Goal: Task Accomplishment & Management: Manage account settings

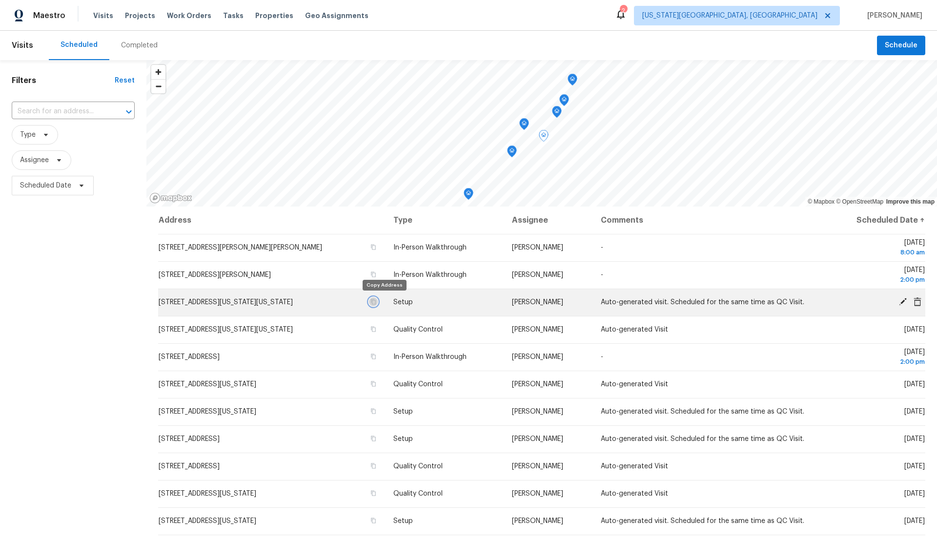
click at [376, 301] on icon "button" at bounding box center [373, 302] width 6 height 6
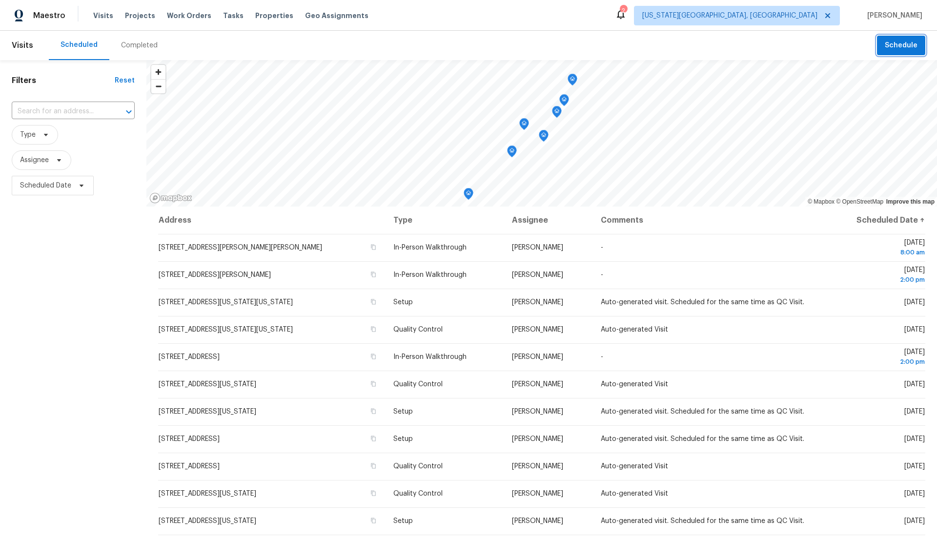
click at [898, 50] on span "Schedule" at bounding box center [901, 46] width 33 height 12
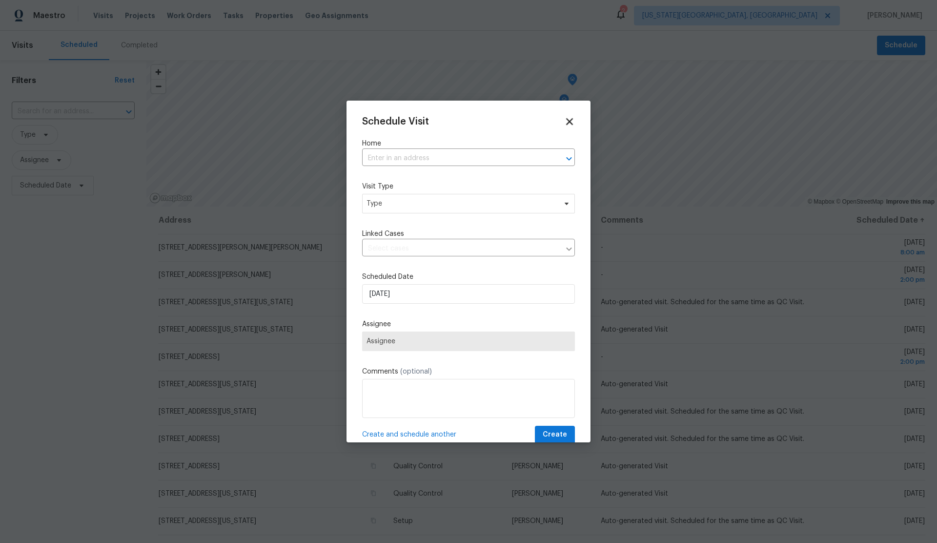
click at [570, 120] on icon at bounding box center [569, 121] width 7 height 7
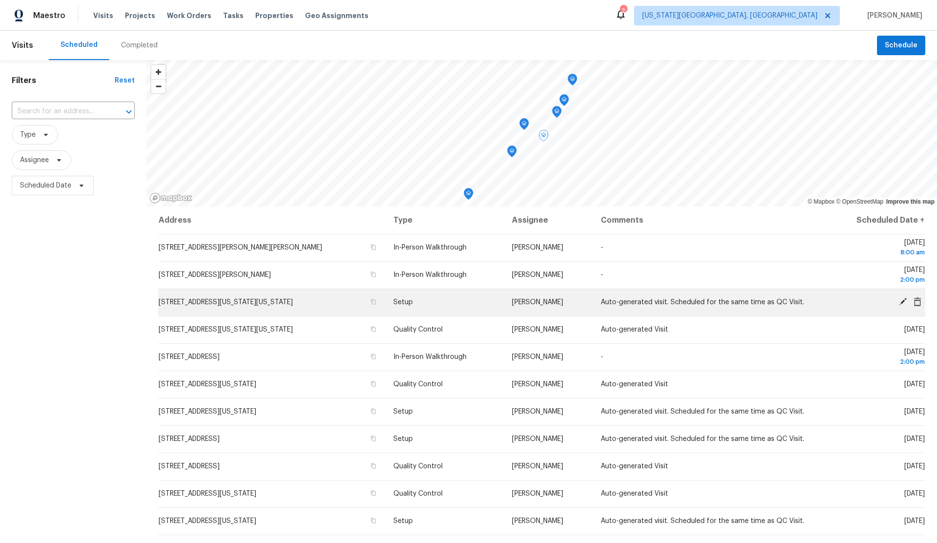
click at [901, 301] on icon at bounding box center [903, 301] width 9 height 9
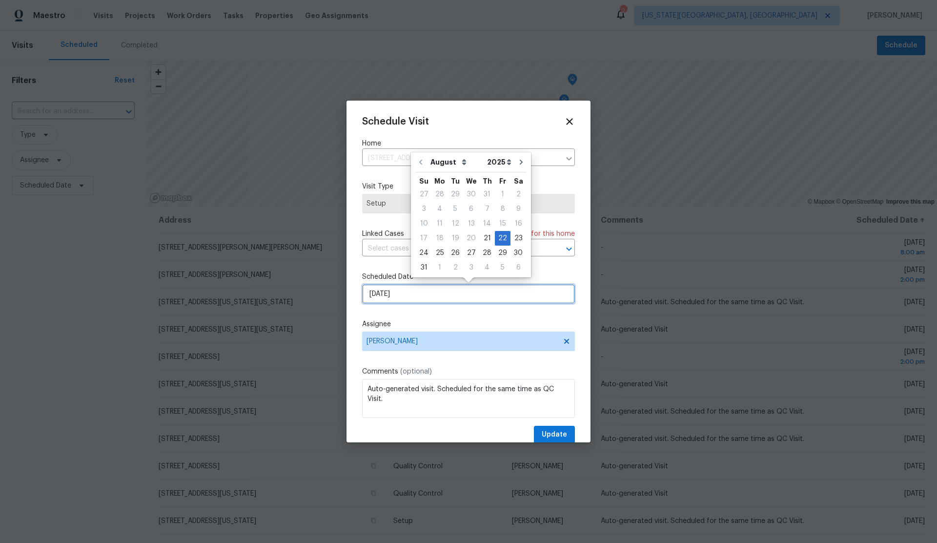
click at [446, 297] on input "[DATE]" at bounding box center [468, 294] width 213 height 20
click at [480, 237] on div "21" at bounding box center [487, 238] width 16 height 14
type input "[DATE]"
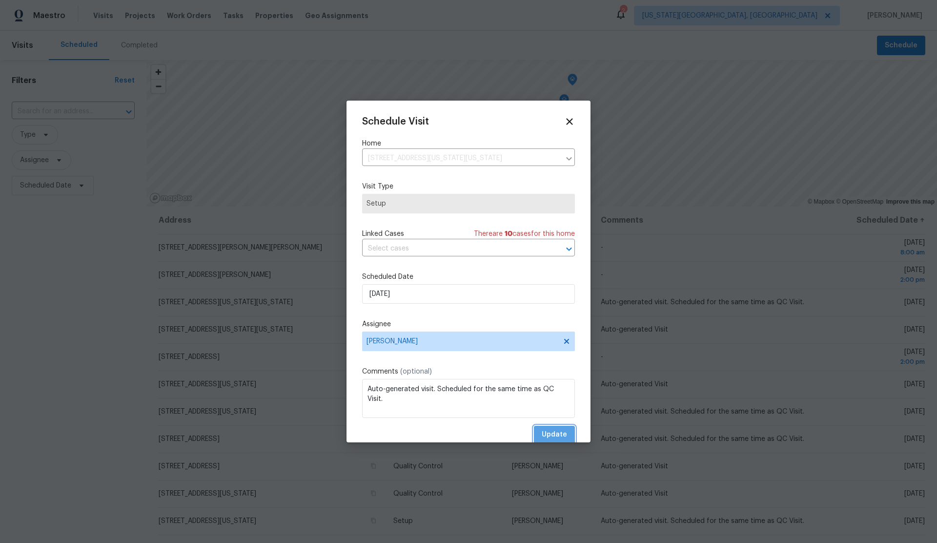
drag, startPoint x: 550, startPoint y: 434, endPoint x: 542, endPoint y: 432, distance: 7.7
click at [550, 434] on span "Update" at bounding box center [554, 435] width 25 height 12
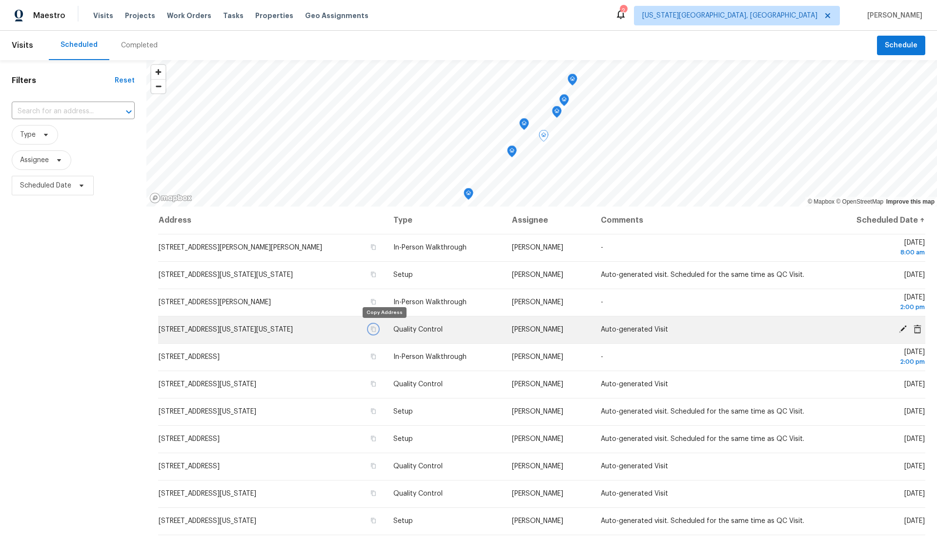
click at [376, 327] on icon "button" at bounding box center [373, 329] width 6 height 6
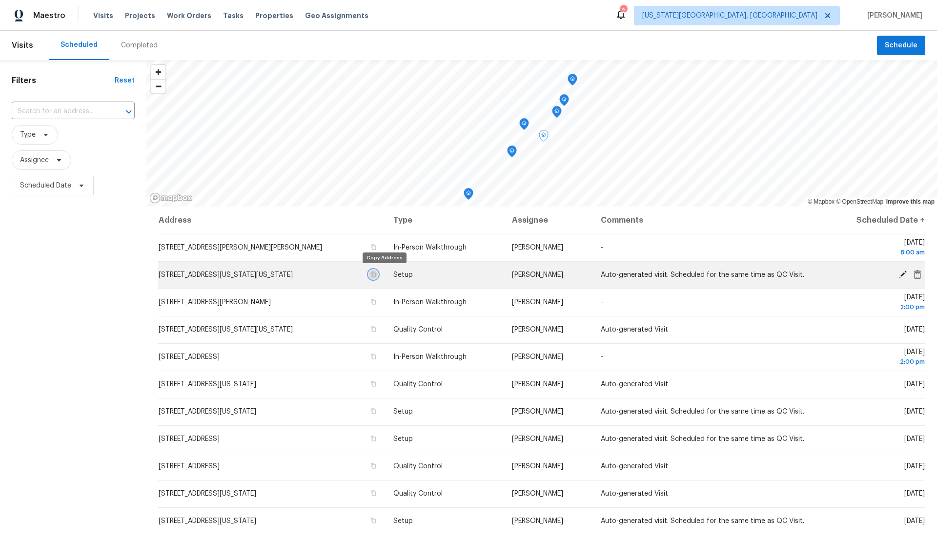
click at [376, 273] on icon "button" at bounding box center [373, 274] width 6 height 6
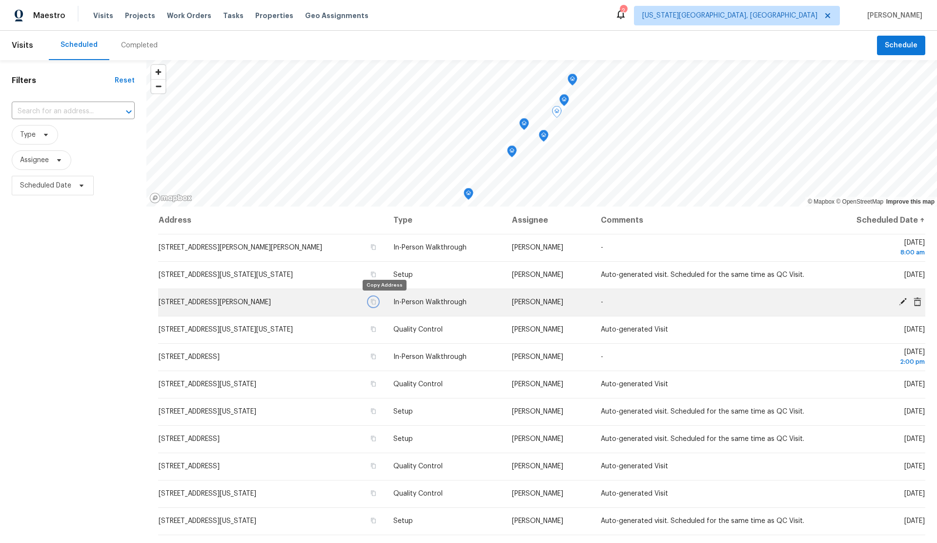
click at [376, 301] on icon "button" at bounding box center [373, 302] width 6 height 6
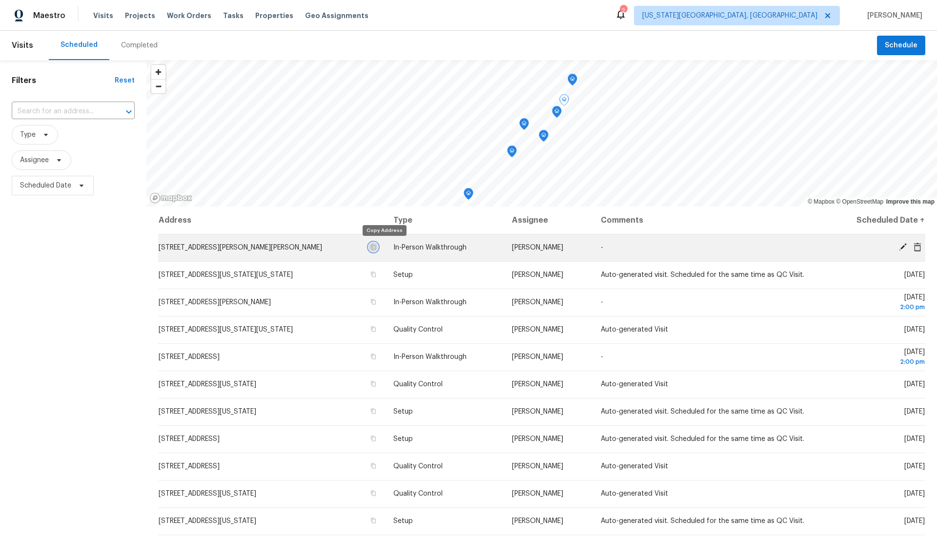
click at [376, 246] on icon "button" at bounding box center [373, 247] width 6 height 6
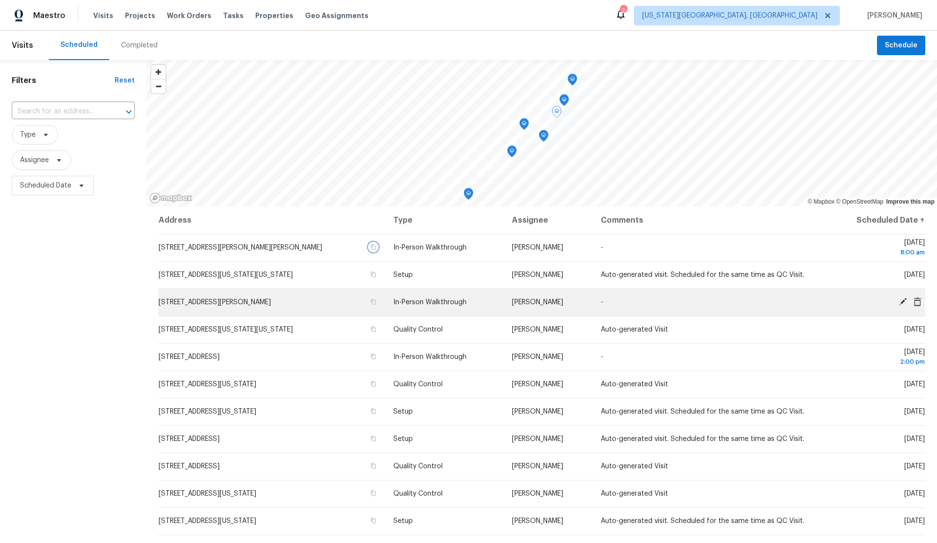
scroll to position [2, 0]
click at [376, 298] on icon "button" at bounding box center [373, 299] width 5 height 5
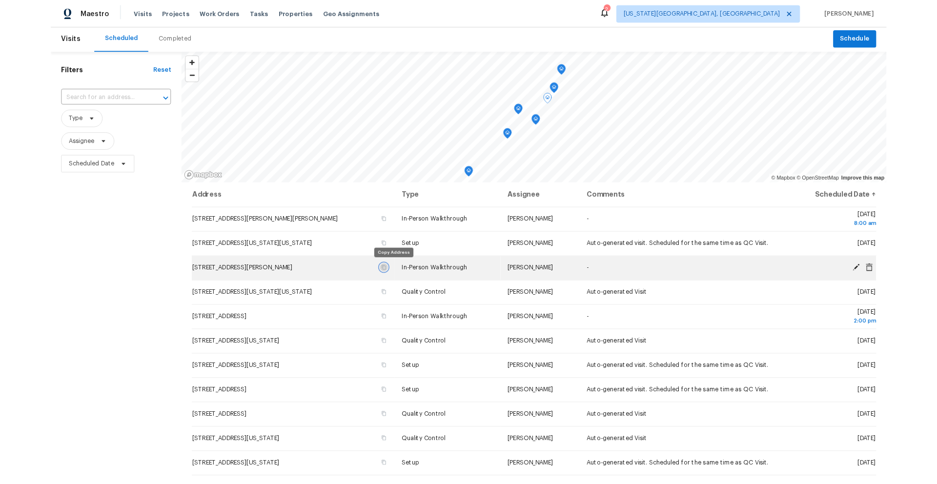
scroll to position [1, 0]
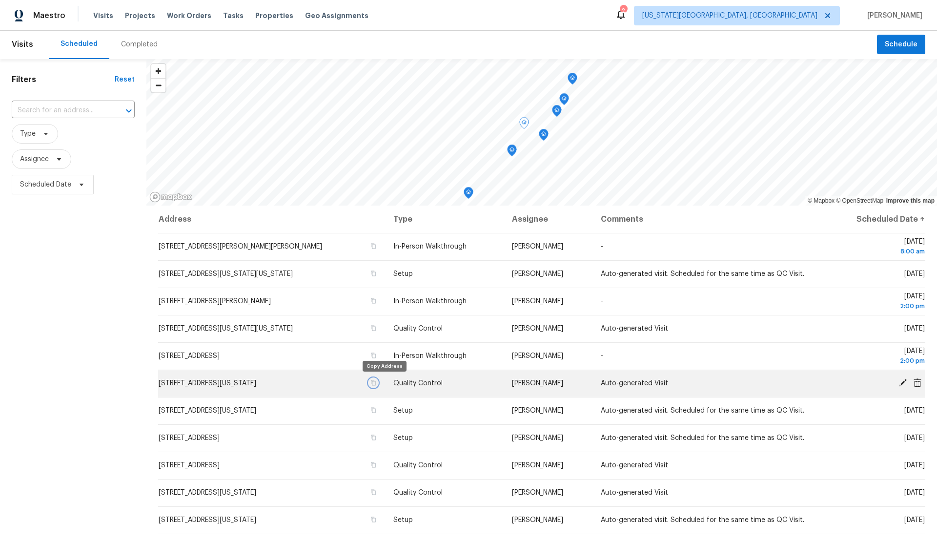
click at [376, 382] on icon "button" at bounding box center [373, 383] width 6 height 6
